Goal: Information Seeking & Learning: Learn about a topic

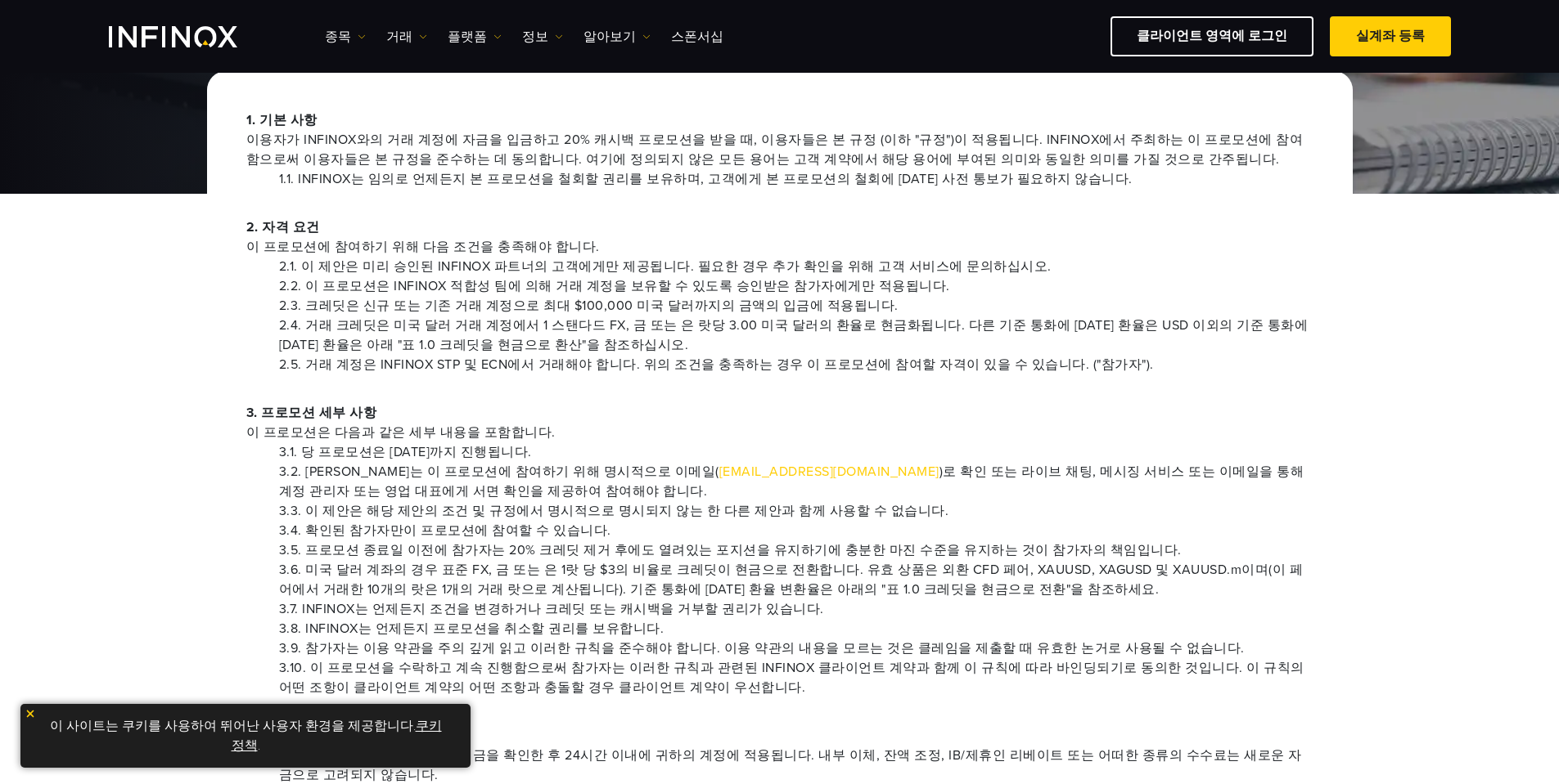
click at [740, 337] on li "2.4. 거래 크레딧은 미국 달러 거래 계정에서 1 스탠다드 FX, 금 또는 은 랏당 3.00 미국 달러의 환율로 현금화됩니다. 다른 기준 통…" at bounding box center [795, 335] width 1034 height 39
click at [987, 329] on li "2.4. 거래 크레딧은 미국 달러 거래 계정에서 1 스탠다드 FX, 금 또는 은 랏당 3.00 미국 달러의 환율로 현금화됩니다. 다른 기준 통…" at bounding box center [795, 335] width 1034 height 39
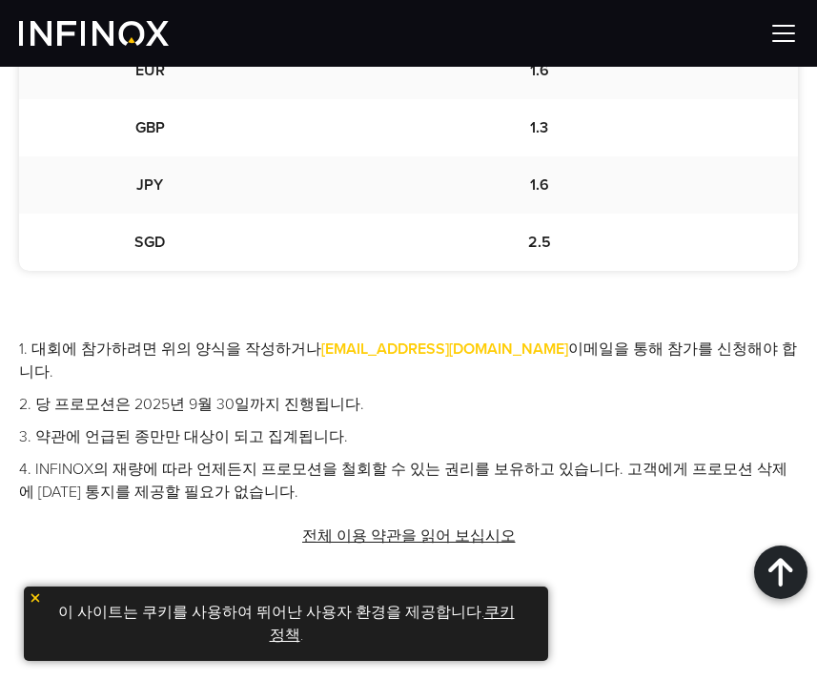
scroll to position [1526, 0]
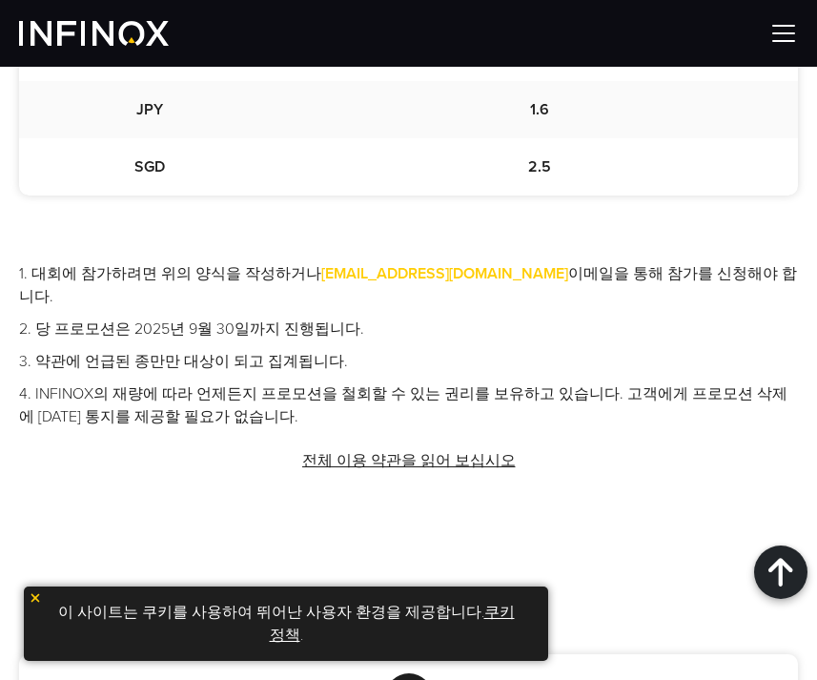
click at [430, 357] on ul "1. 대회에 참가하려면 위의 양식을 작성하거나 [EMAIL_ADDRESS][DOMAIN_NAME] 이메일을 통해 참가를 신청해야 합니다. 2.…" at bounding box center [408, 345] width 779 height 166
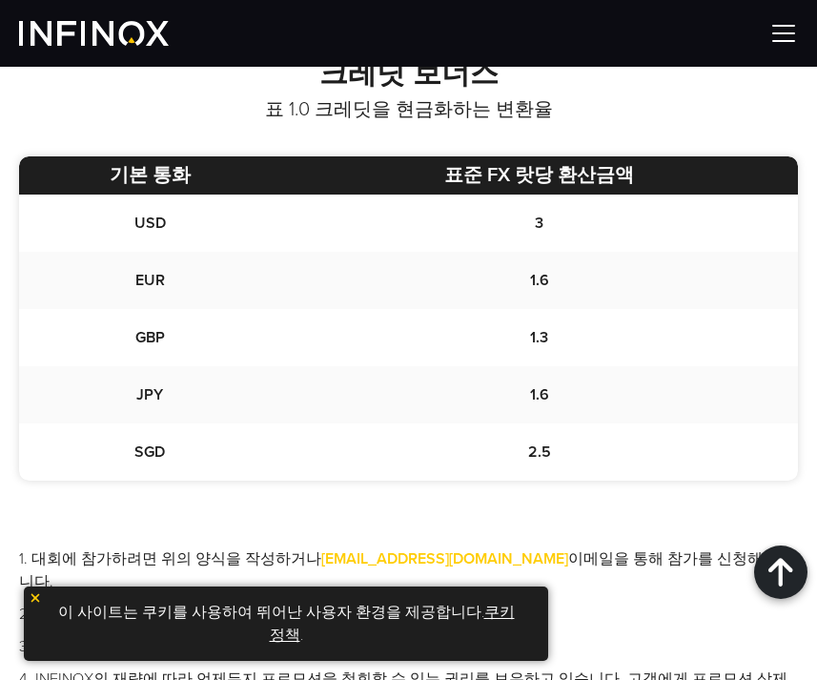
scroll to position [1327, 0]
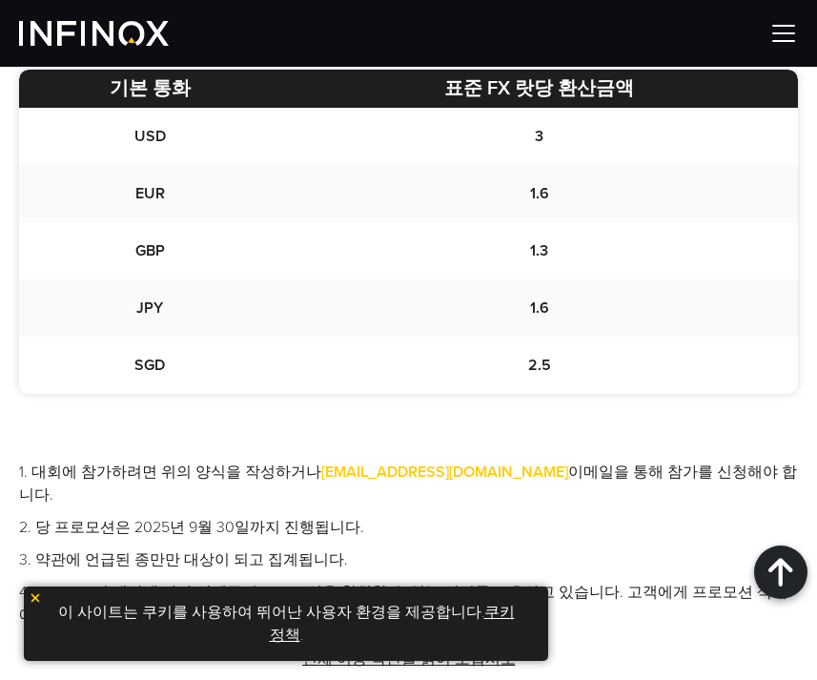
click at [217, 419] on div "크레딧 보너스 표 1.0 크레딧을 현금화하는 변환율 기본 통화 표준 FX 랏당 환산금액 USD 3 EUR 1.6 GBP 1.3 JPY 1.6 …" at bounding box center [408, 330] width 817 height 720
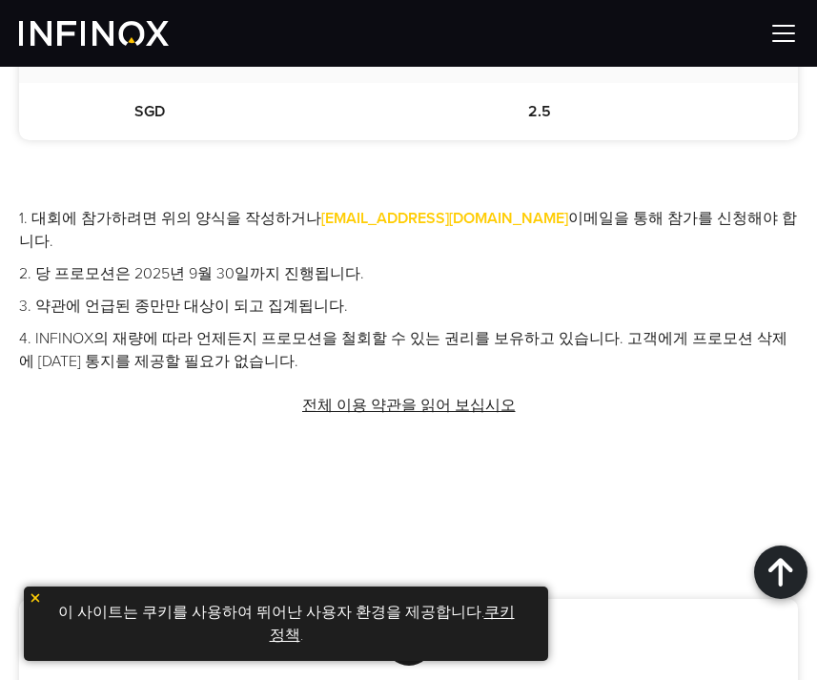
scroll to position [0, 0]
